Goal: Navigation & Orientation: Find specific page/section

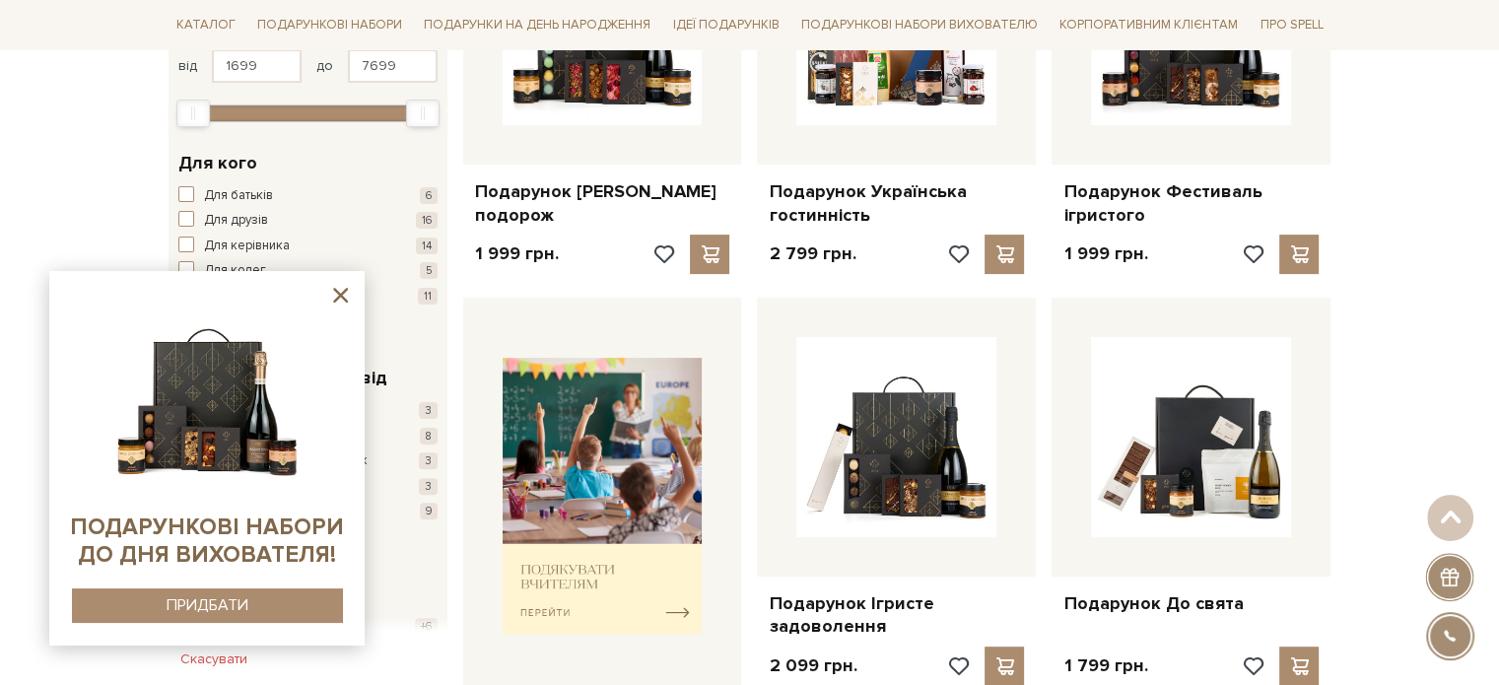
click at [346, 287] on icon at bounding box center [340, 295] width 25 height 25
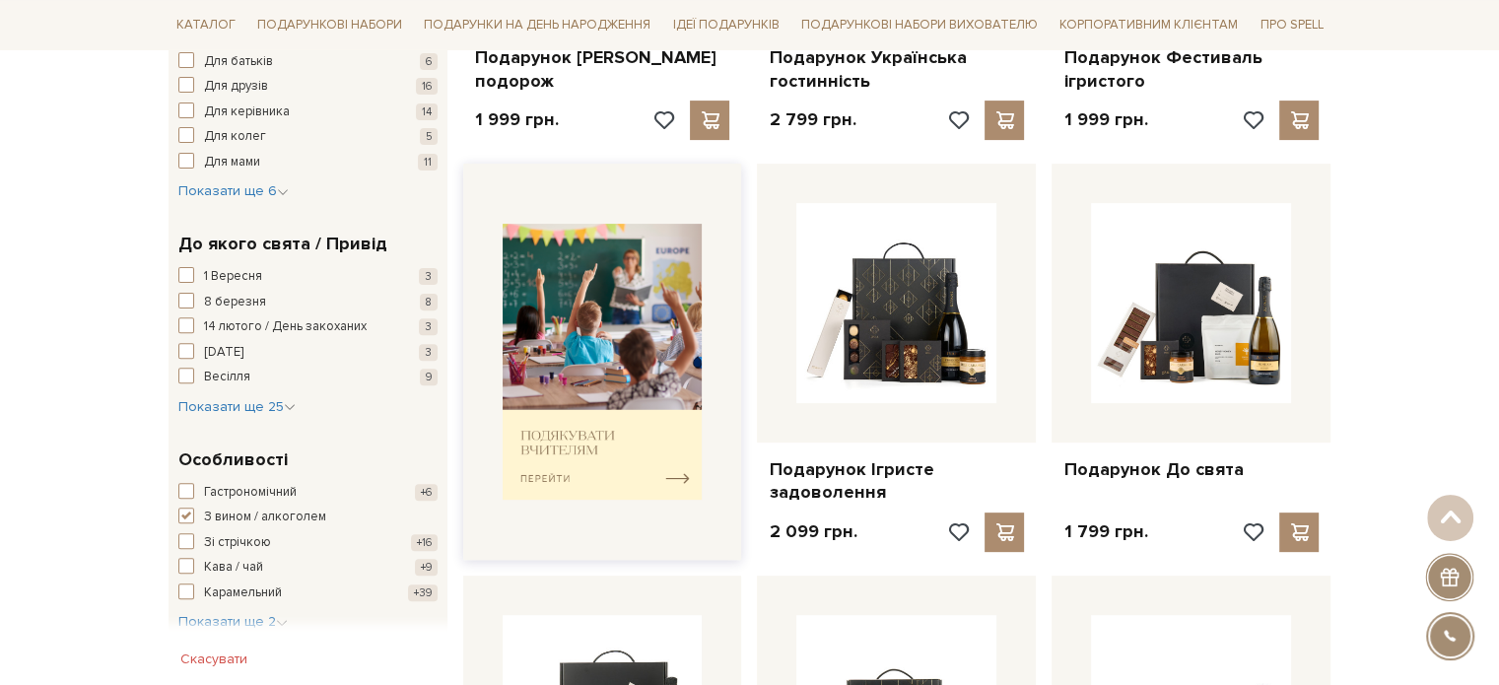
scroll to position [789, 0]
